Goal: Transaction & Acquisition: Obtain resource

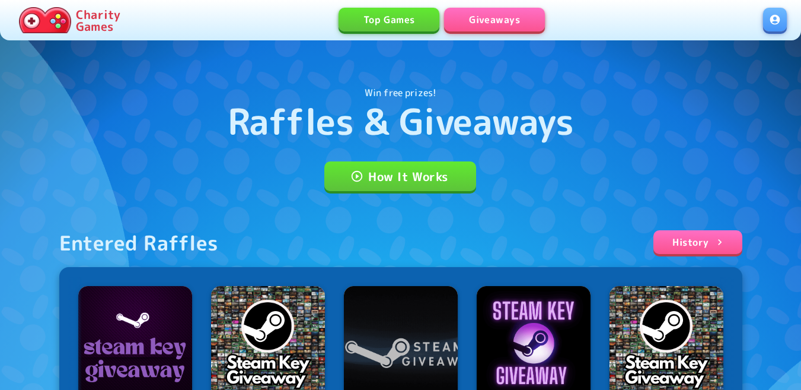
click at [769, 16] on link at bounding box center [775, 20] width 24 height 24
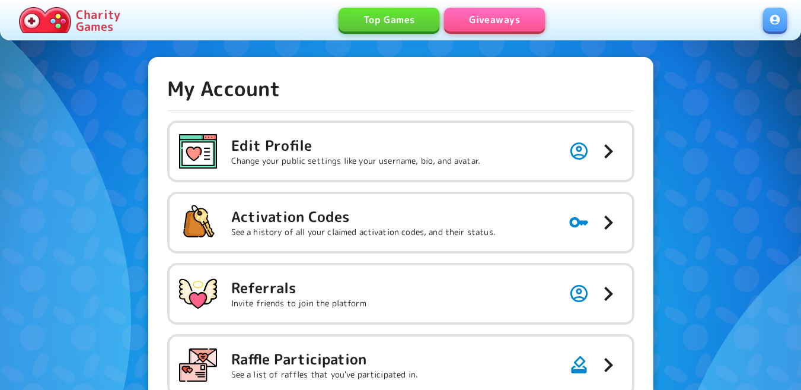
click at [471, 237] on p "See a history of all your claimed activation codes, and their status." at bounding box center [363, 232] width 264 height 12
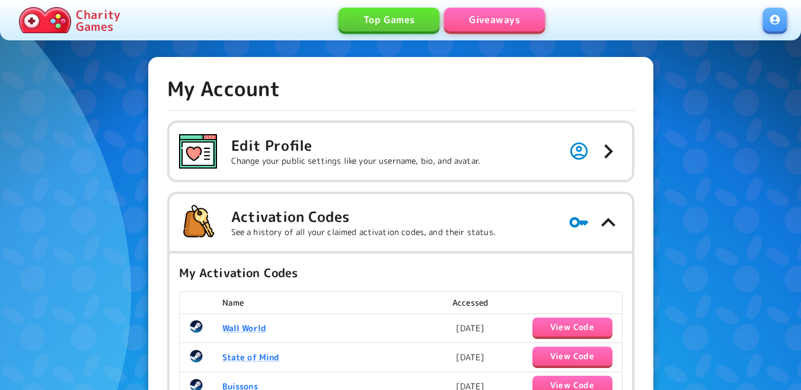
click at [494, 22] on link "Giveaways" at bounding box center [494, 20] width 101 height 24
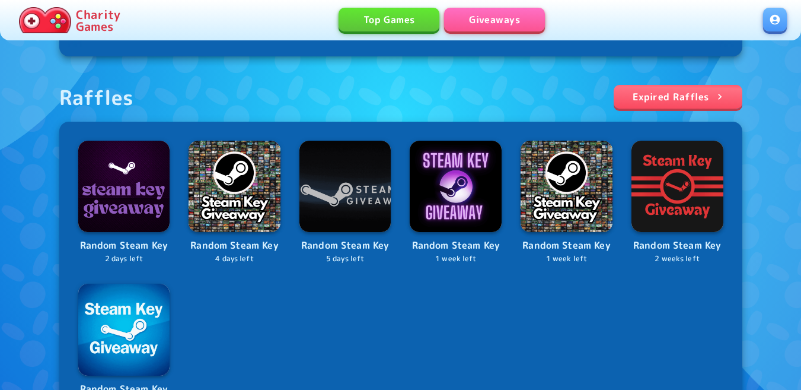
scroll to position [593, 0]
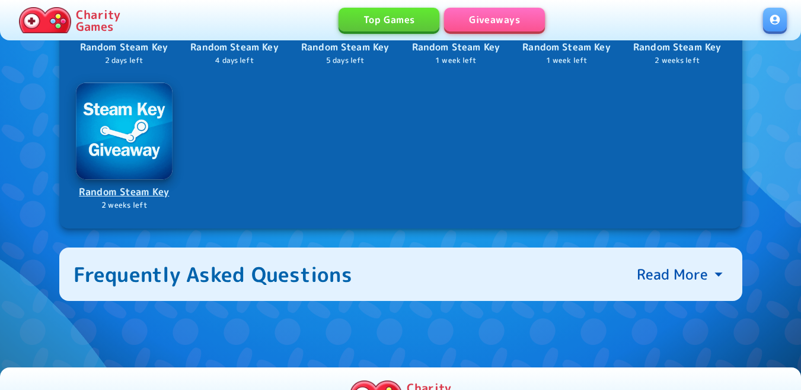
click at [155, 152] on img at bounding box center [124, 130] width 96 height 96
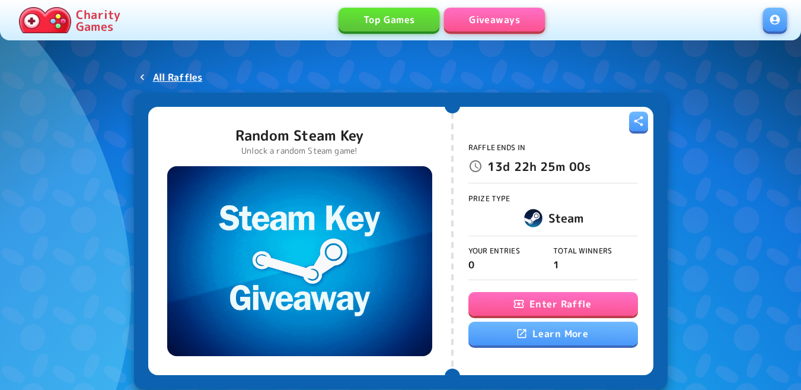
click at [530, 300] on button "Enter Raffle" at bounding box center [553, 304] width 170 height 24
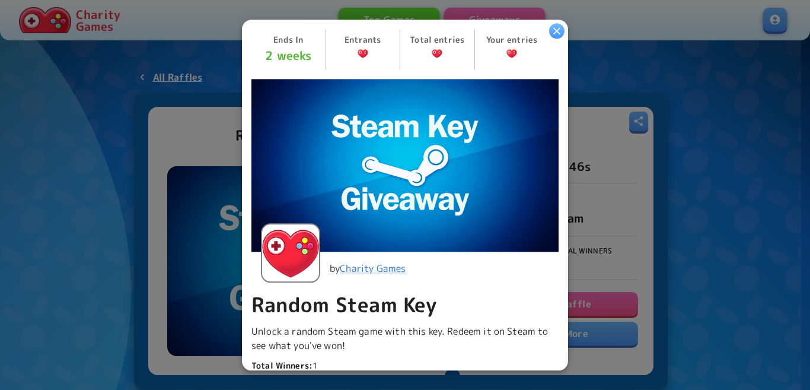
scroll to position [323, 0]
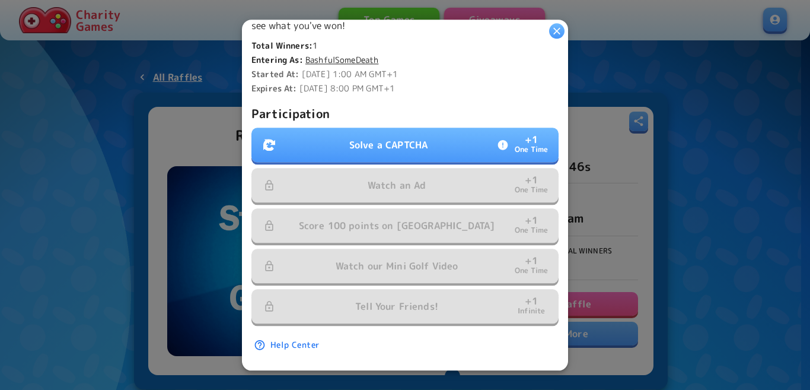
click at [388, 127] on button "Solve a CAPTCHA + 1 One Time" at bounding box center [404, 144] width 307 height 34
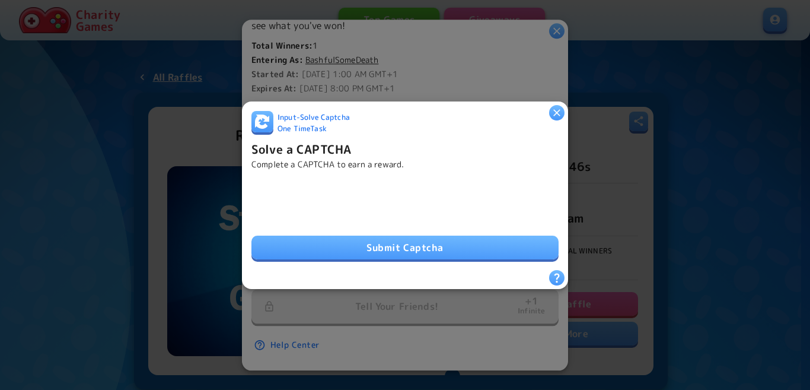
click at [330, 235] on button "Submit Captcha" at bounding box center [404, 247] width 307 height 24
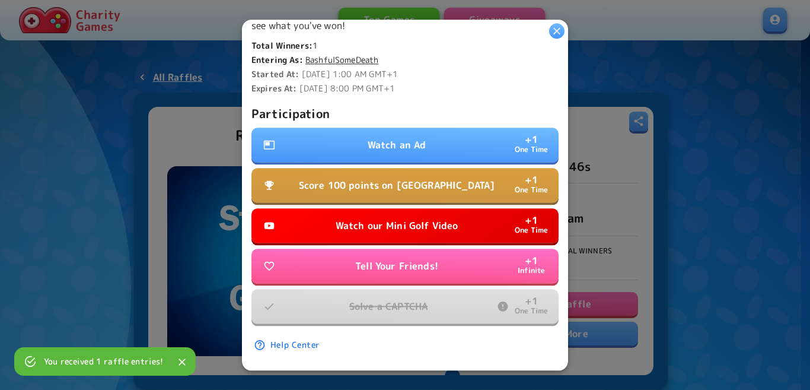
click at [368, 138] on p "Watch an Ad" at bounding box center [397, 145] width 59 height 14
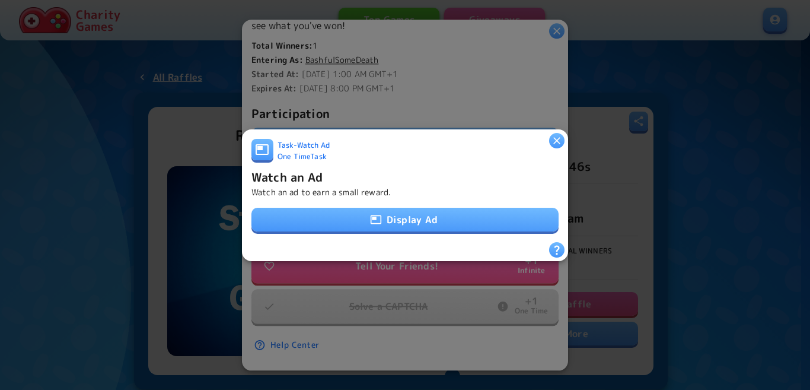
click at [382, 222] on button "Display Ad" at bounding box center [404, 220] width 307 height 24
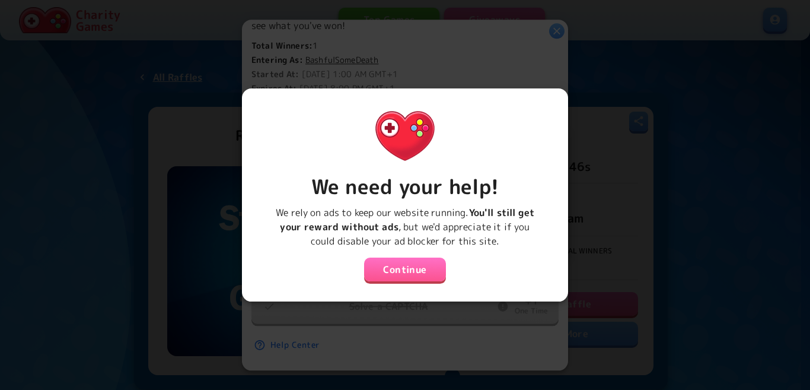
click at [396, 267] on button "Continue" at bounding box center [405, 269] width 82 height 24
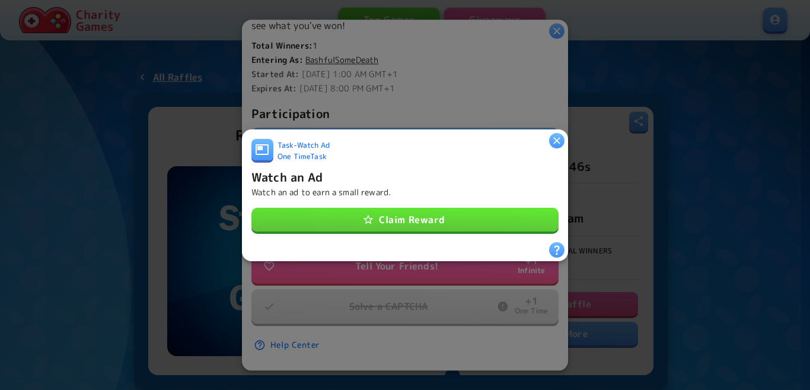
click at [398, 216] on button "Claim Reward" at bounding box center [404, 220] width 307 height 24
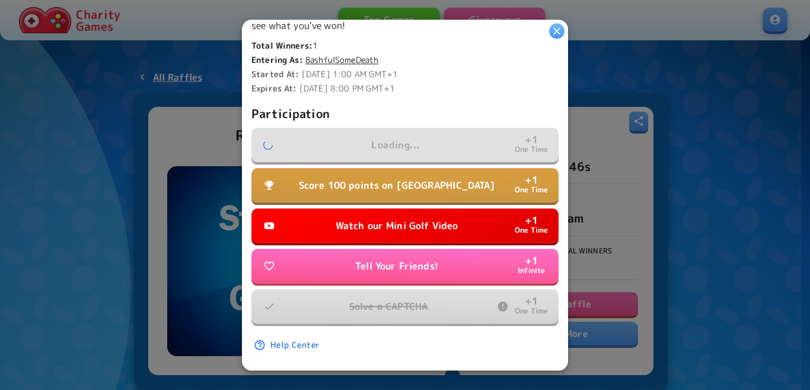
click at [403, 179] on p "Score 100 points on Tall Tower" at bounding box center [397, 185] width 196 height 14
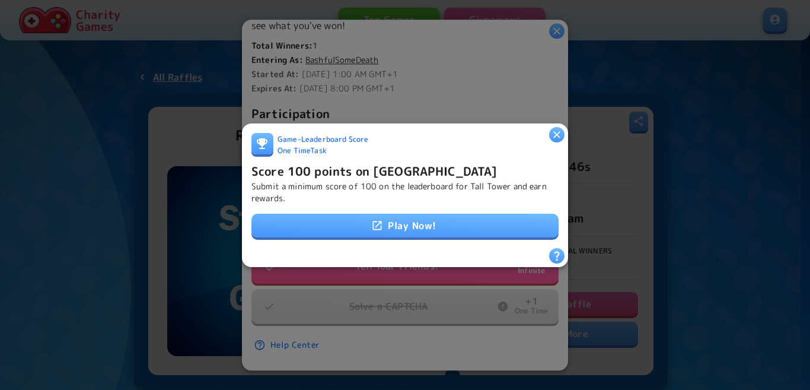
click at [403, 219] on link "Play Now!" at bounding box center [404, 225] width 307 height 24
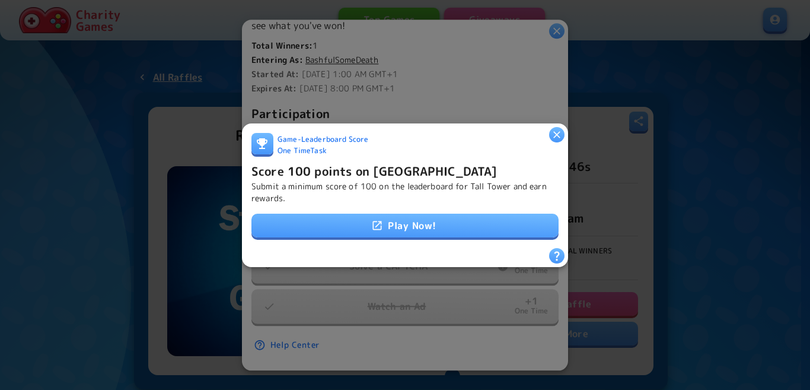
click at [429, 223] on link "Play Now!" at bounding box center [404, 225] width 307 height 24
click at [356, 167] on h6 "Score 100 points on Tall Tower" at bounding box center [374, 170] width 246 height 19
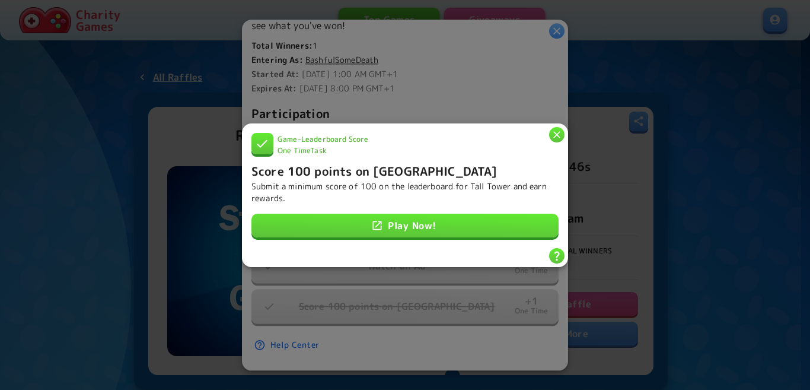
click at [554, 129] on icon "button" at bounding box center [557, 134] width 12 height 12
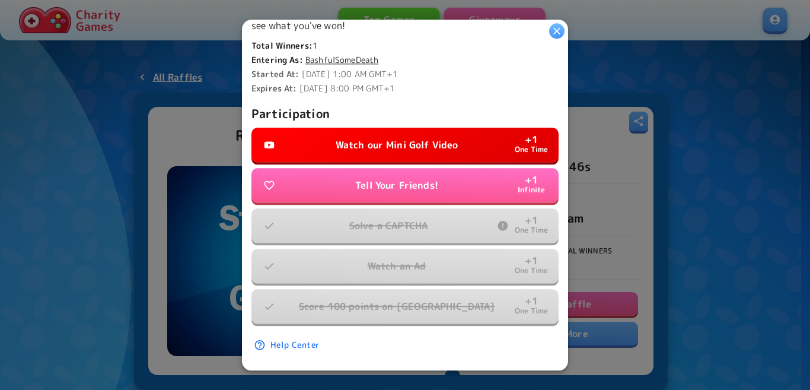
click at [401, 138] on p "Watch our Mini Golf Video" at bounding box center [397, 145] width 123 height 14
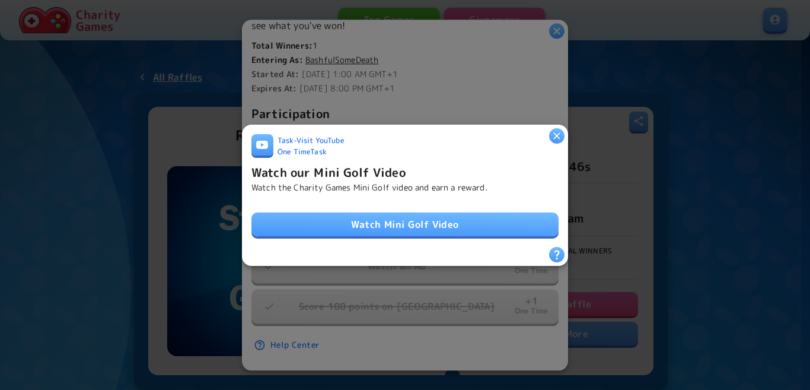
click at [404, 215] on link "Watch Mini Golf Video" at bounding box center [404, 224] width 307 height 24
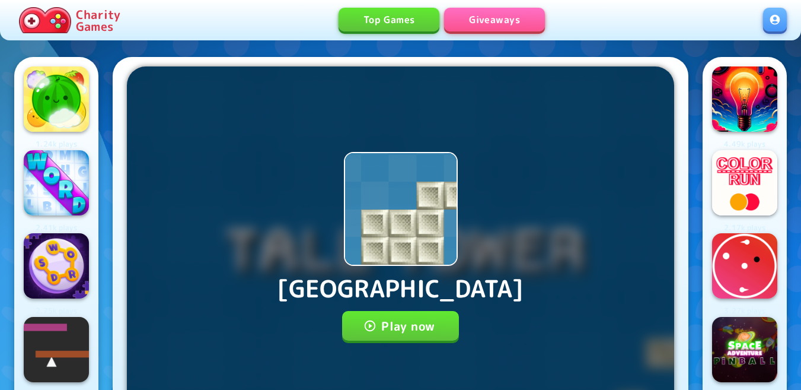
click at [387, 307] on div "Tall Tower Play now Progress will be saved on your account" at bounding box center [400, 246] width 547 height 360
click at [391, 318] on button "Play now" at bounding box center [400, 326] width 117 height 30
